Goal: Transaction & Acquisition: Purchase product/service

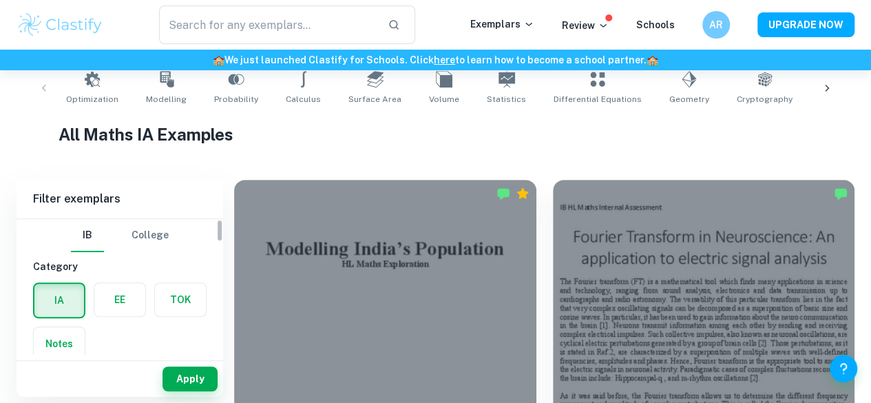
scroll to position [285, 0]
click at [136, 300] on label "button" at bounding box center [119, 298] width 51 height 33
click at [0, 0] on input "radio" at bounding box center [0, 0] width 0 height 0
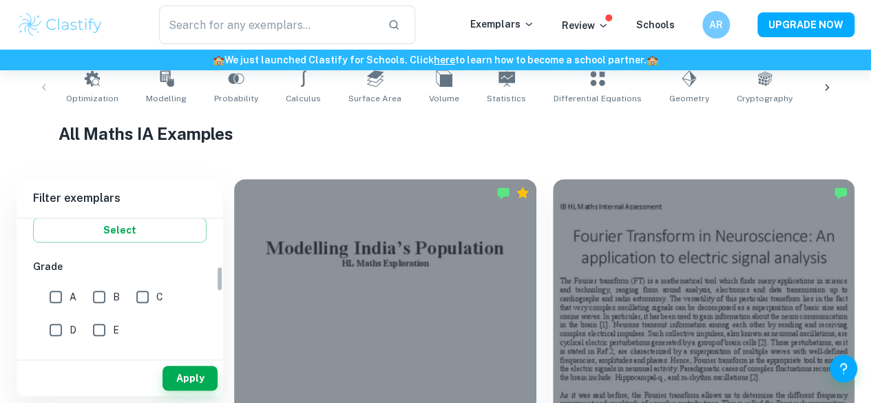
scroll to position [267, 0]
click at [62, 296] on input "A" at bounding box center [56, 296] width 28 height 28
checkbox input "true"
click at [200, 380] on button "Apply" at bounding box center [190, 378] width 55 height 25
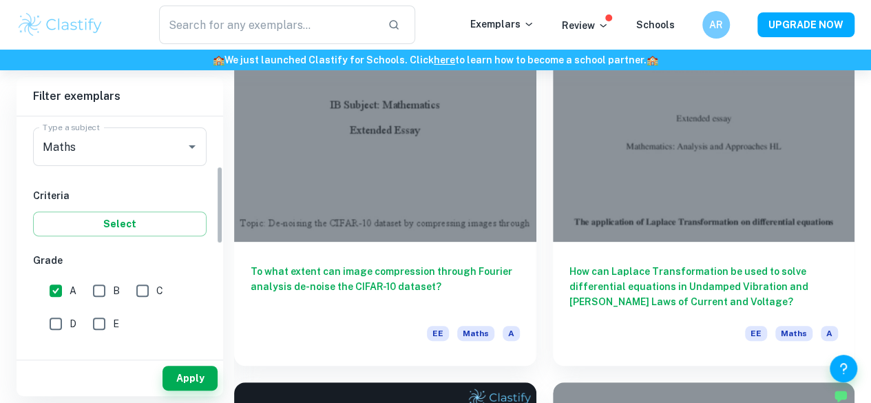
scroll to position [153, 0]
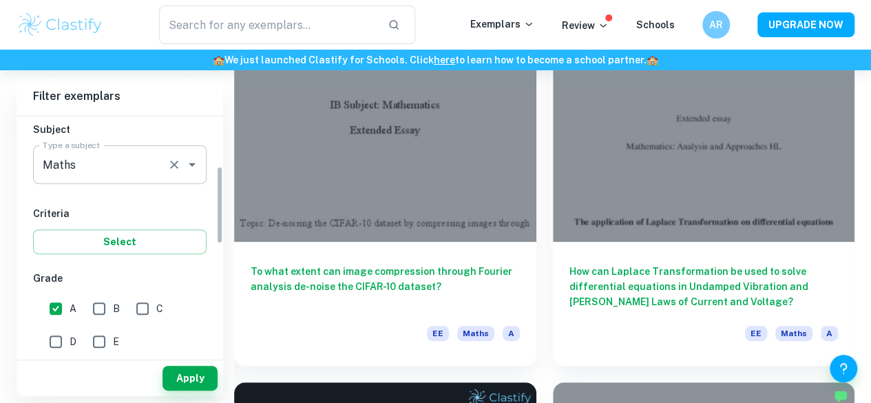
click at [143, 167] on input "Maths" at bounding box center [100, 165] width 123 height 26
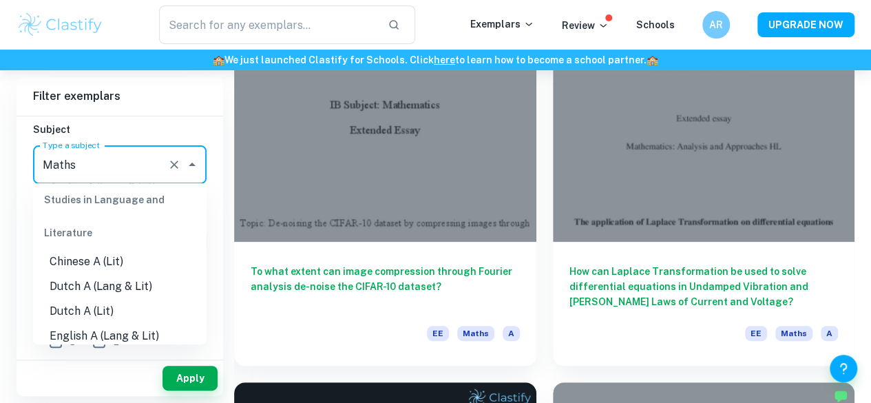
scroll to position [105, 0]
click at [154, 311] on li "English A (Lang & Lit)" at bounding box center [120, 310] width 174 height 25
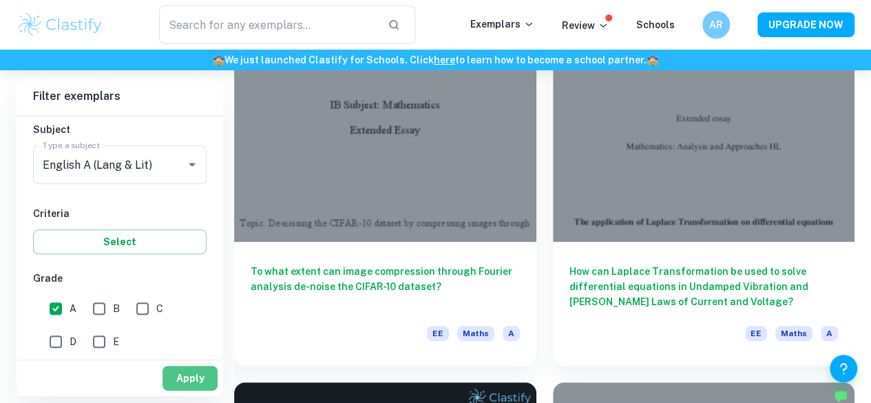
click at [195, 377] on button "Apply" at bounding box center [190, 378] width 55 height 25
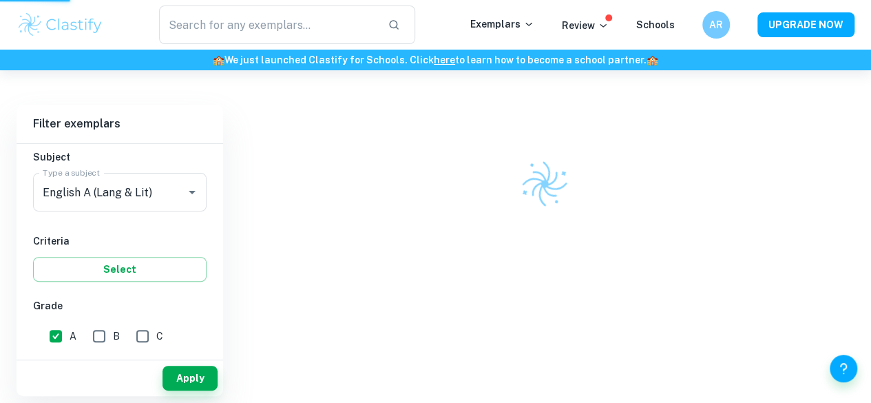
scroll to position [70, 0]
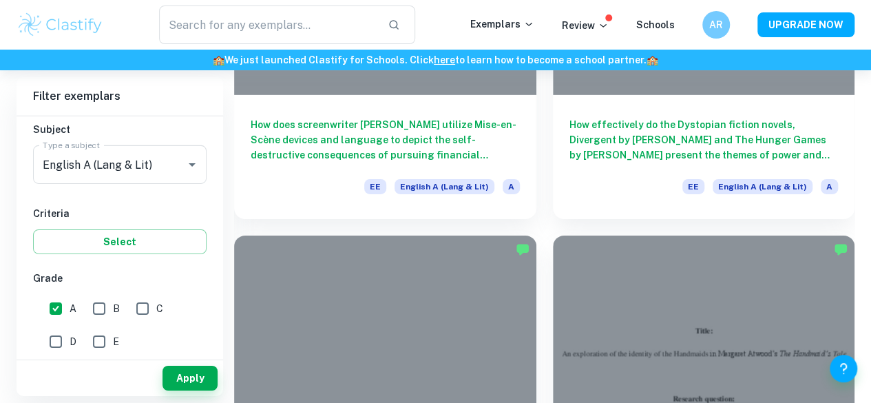
scroll to position [2105, 0]
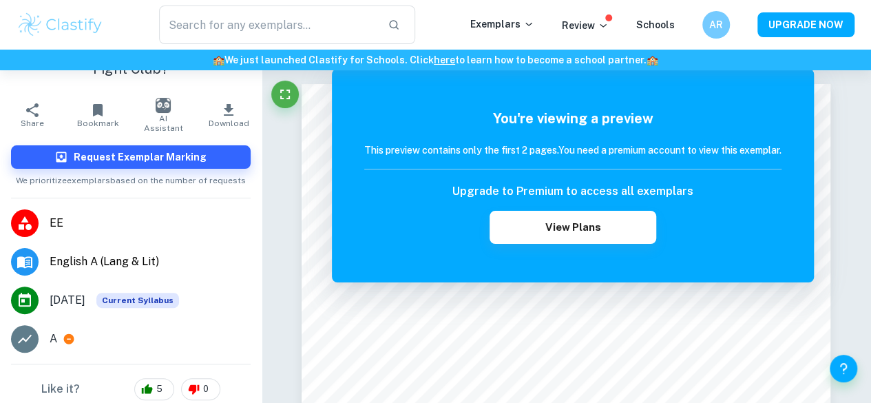
scroll to position [168, 0]
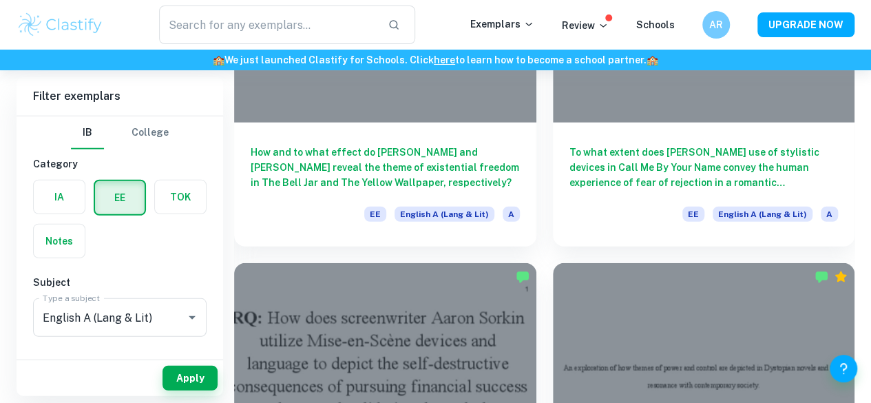
scroll to position [1747, 0]
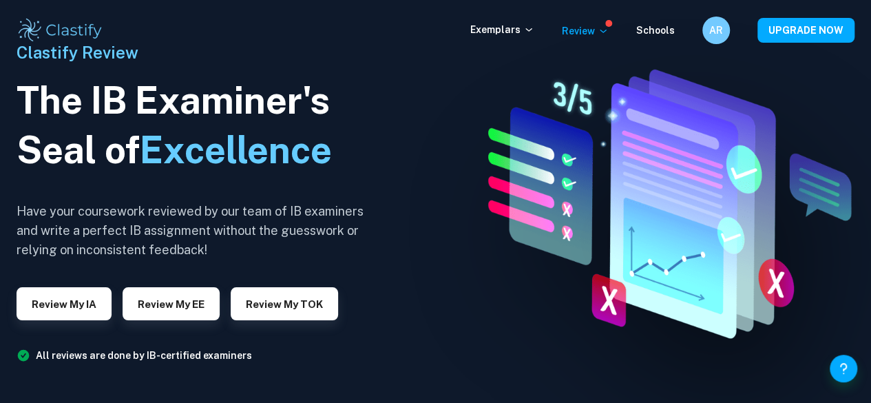
scroll to position [61, 0]
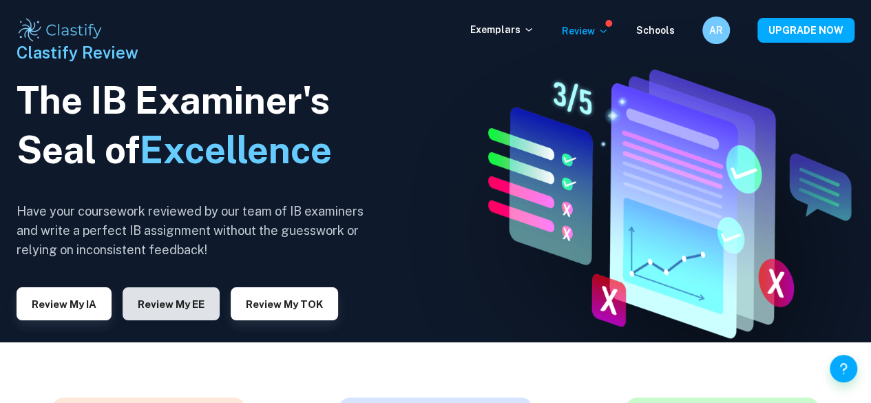
click at [207, 310] on button "Review my EE" at bounding box center [171, 303] width 97 height 33
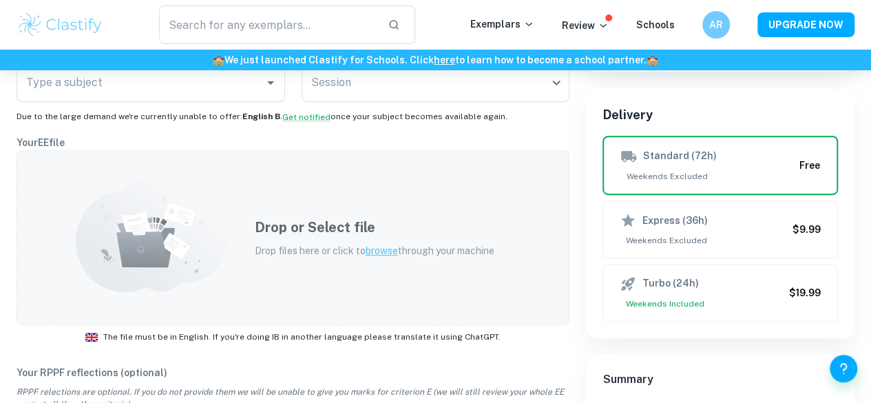
scroll to position [214, 0]
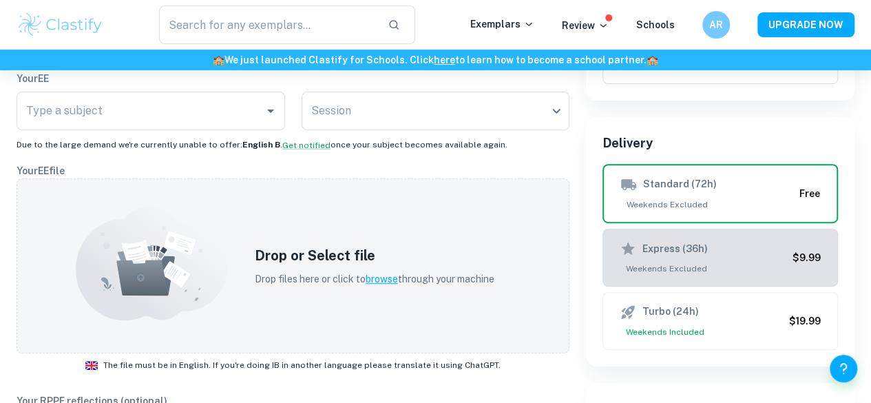
click at [642, 253] on h6 "Express (36h)" at bounding box center [674, 248] width 65 height 15
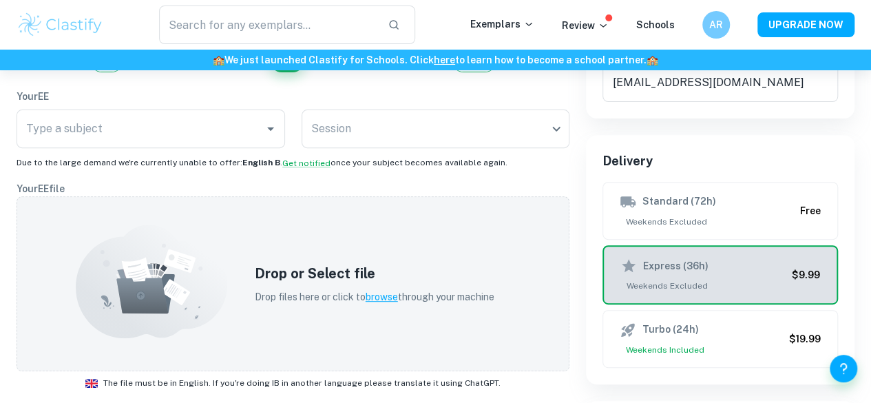
scroll to position [195, 0]
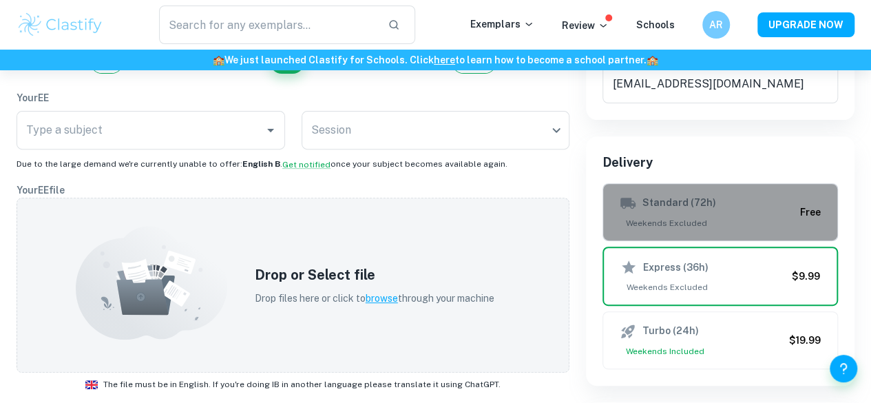
click at [687, 209] on h6 "Standard (72h)" at bounding box center [679, 203] width 74 height 17
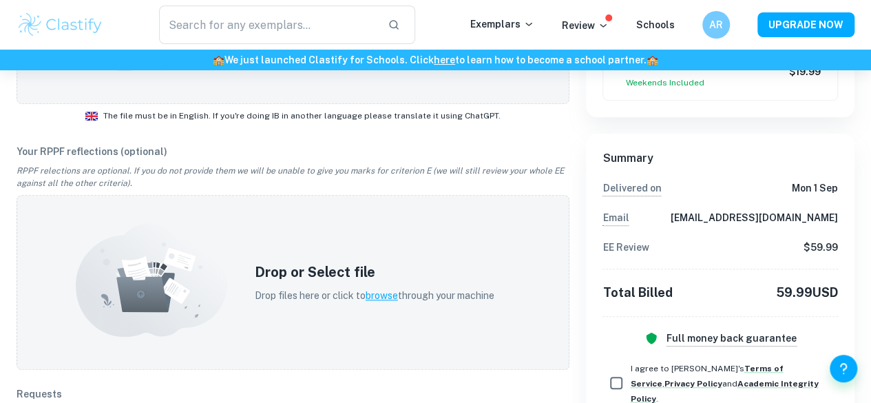
scroll to position [455, 0]
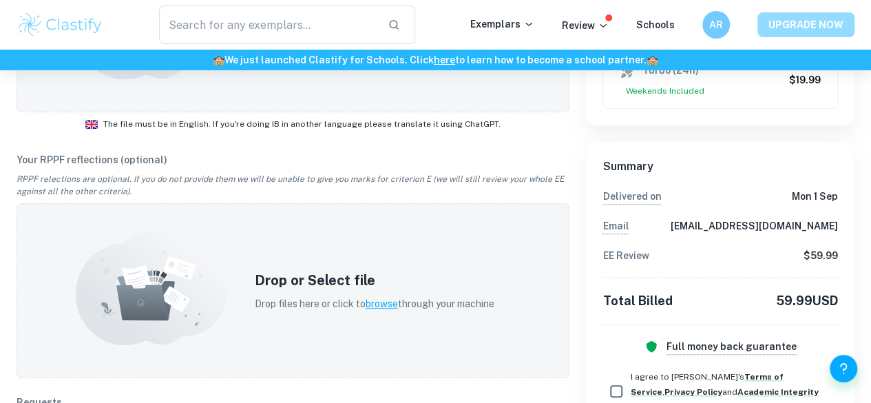
click at [807, 25] on button "UPGRADE NOW" at bounding box center [806, 24] width 97 height 25
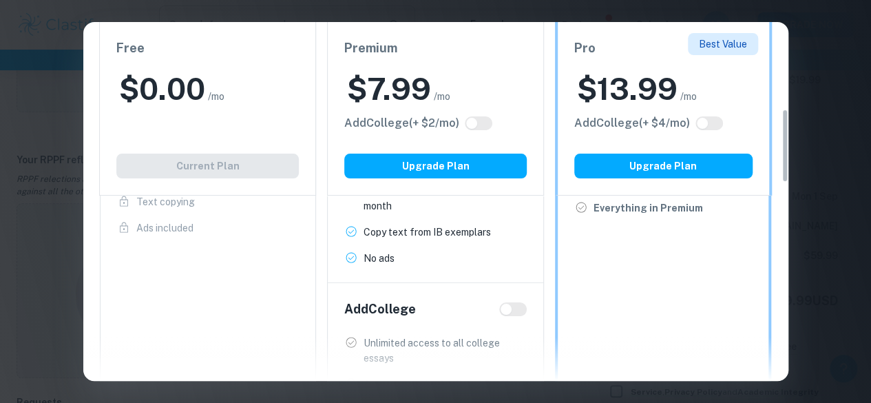
scroll to position [0, 0]
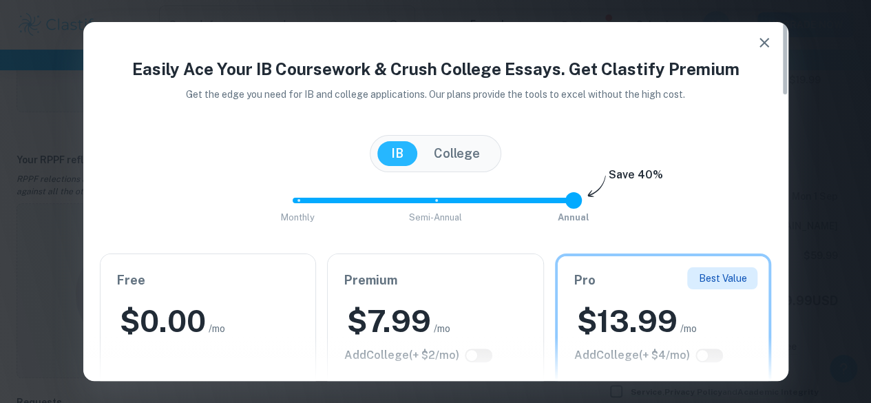
click at [765, 50] on icon "button" at bounding box center [764, 42] width 17 height 17
